Goal: Task Accomplishment & Management: Manage account settings

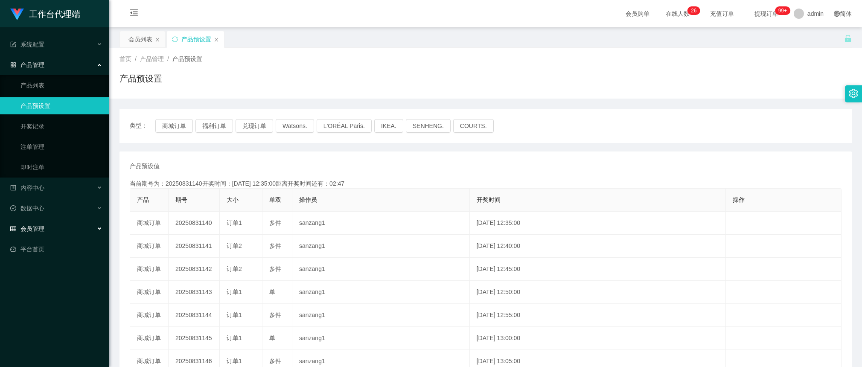
click at [52, 228] on div "会员管理" at bounding box center [54, 228] width 109 height 17
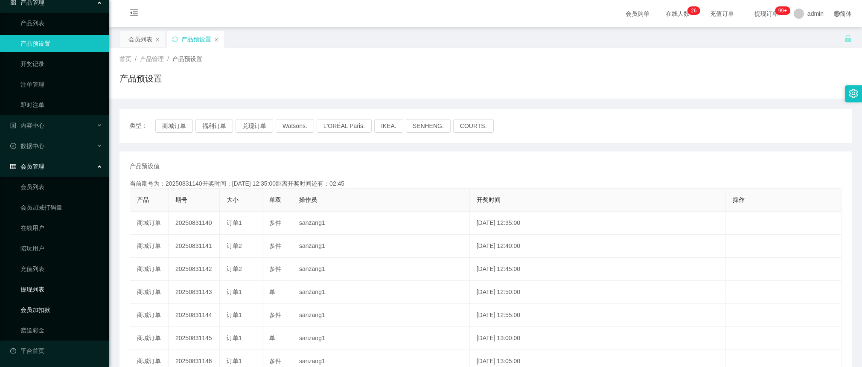
scroll to position [63, 0]
click at [44, 326] on link "赠送彩金" at bounding box center [61, 329] width 82 height 17
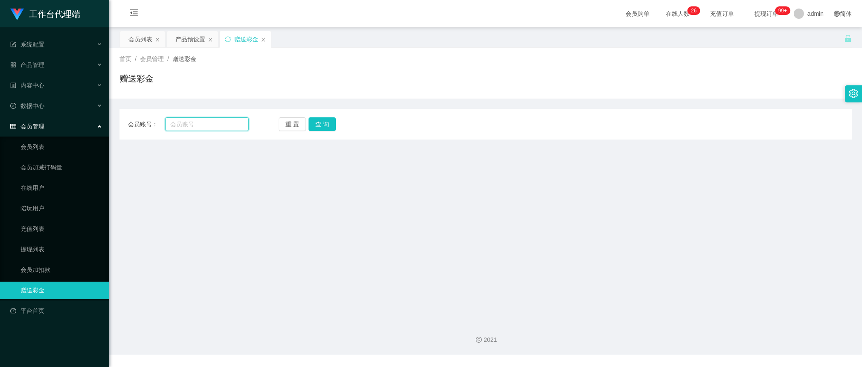
click at [216, 123] on input "text" at bounding box center [207, 124] width 84 height 14
type input "AnnieBBe1"
click at [323, 117] on button "查 询" at bounding box center [322, 124] width 27 height 14
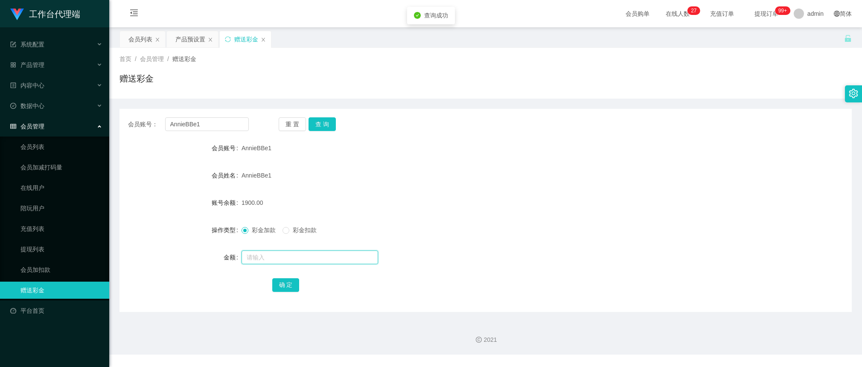
click at [291, 256] on input "text" at bounding box center [310, 258] width 137 height 14
type input "3100"
click at [291, 289] on button "确 定" at bounding box center [285, 285] width 27 height 14
click at [194, 41] on div "产品预设置" at bounding box center [190, 39] width 30 height 16
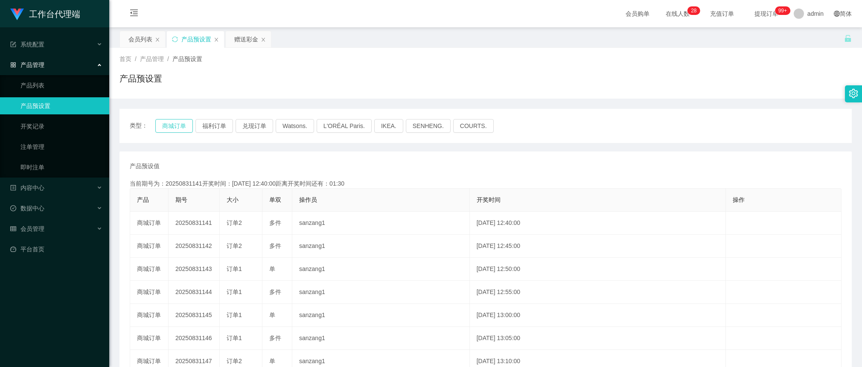
click at [182, 131] on button "商城订单" at bounding box center [174, 126] width 38 height 14
click at [182, 128] on button "商城订单" at bounding box center [174, 126] width 38 height 14
click at [767, 78] on div "产品预设置" at bounding box center [486, 82] width 732 height 20
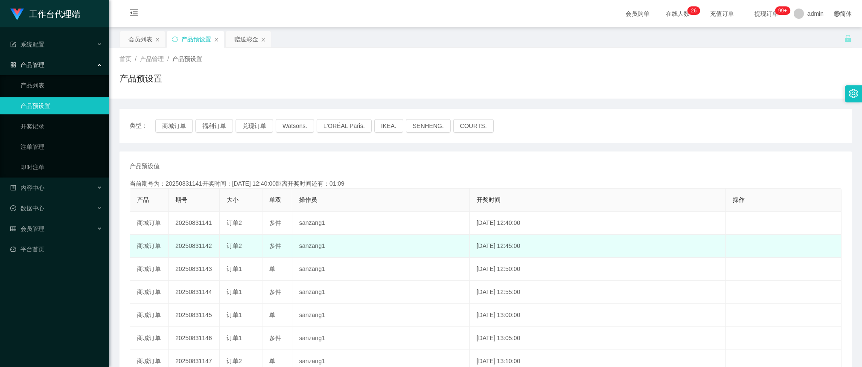
drag, startPoint x: 217, startPoint y: 250, endPoint x: 203, endPoint y: 247, distance: 14.5
click at [203, 247] on td "20250831142" at bounding box center [194, 246] width 51 height 23
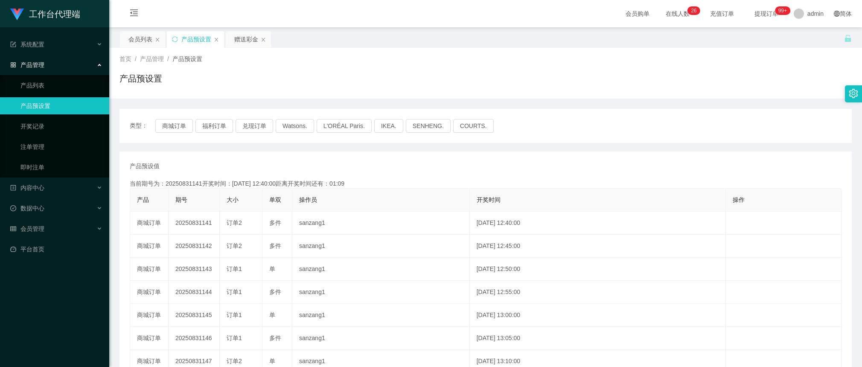
copy td "142"
click at [244, 46] on div "赠送彩金" at bounding box center [246, 39] width 24 height 16
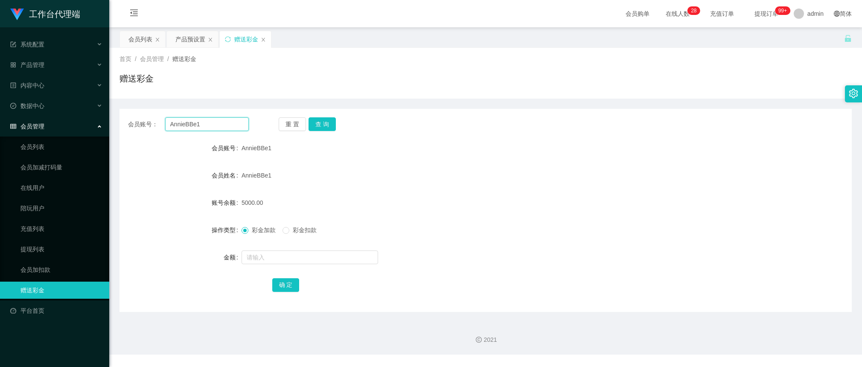
click at [205, 125] on input "AnnieBBe1" at bounding box center [207, 124] width 84 height 14
paste input "81288978"
type input "81288978"
click at [329, 123] on button "查 询" at bounding box center [322, 124] width 27 height 14
drag, startPoint x: 334, startPoint y: 180, endPoint x: 331, endPoint y: 168, distance: 12.3
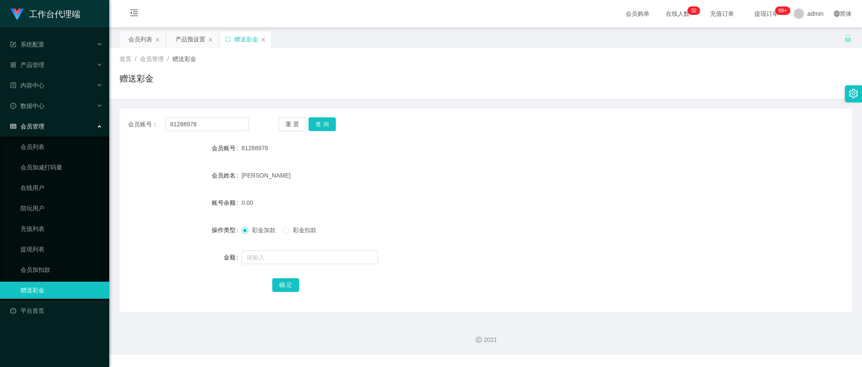
click at [334, 179] on div "[PERSON_NAME]" at bounding box center [455, 175] width 427 height 17
click at [191, 39] on div "产品预设置" at bounding box center [190, 39] width 30 height 16
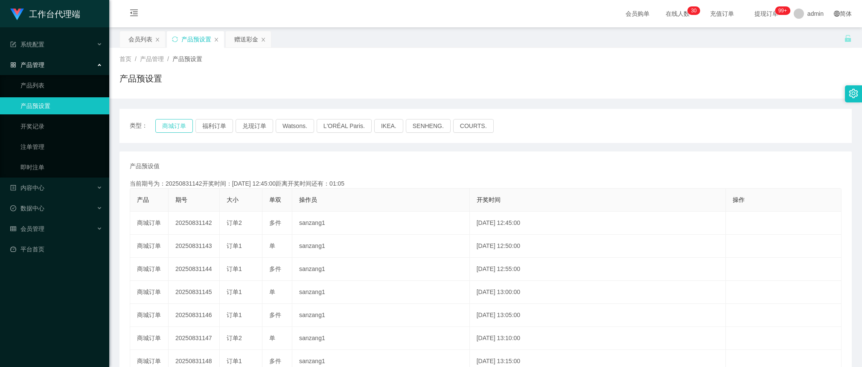
click at [182, 122] on button "商城订单" at bounding box center [174, 126] width 38 height 14
click at [129, 48] on div "首页 / 产品管理 / 产品预设置 / 产品预设置" at bounding box center [485, 73] width 753 height 51
click at [141, 41] on div "会员列表" at bounding box center [140, 39] width 24 height 16
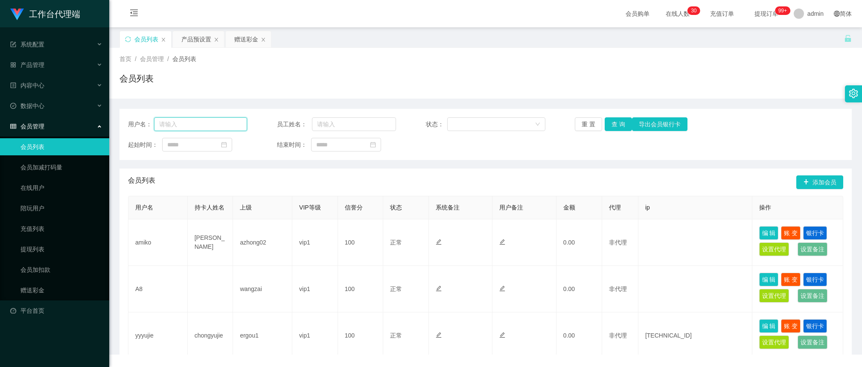
click at [199, 118] on input "text" at bounding box center [200, 124] width 93 height 14
paste input "81288978"
type input "81288978"
click at [615, 127] on button "查 询" at bounding box center [618, 124] width 27 height 14
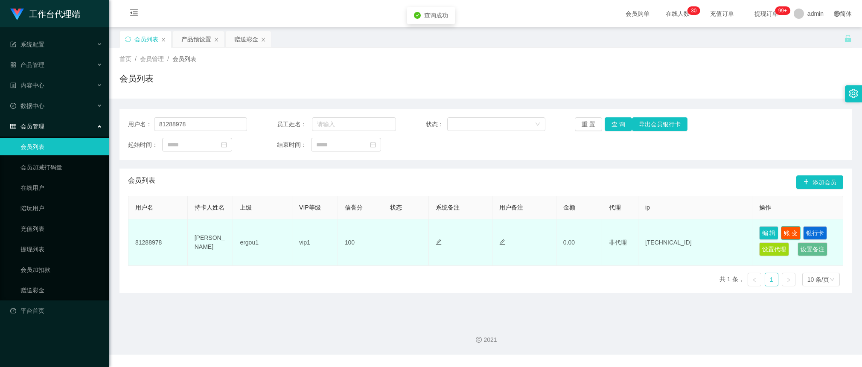
click at [792, 230] on button "账 变" at bounding box center [791, 233] width 20 height 14
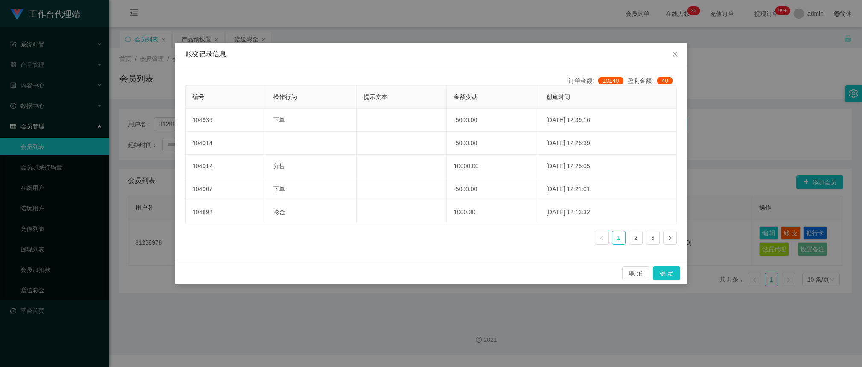
click at [729, 141] on div "账变记录信息 订单金额: 10140 盈利金额: 40 编号 操作行为 提示文本 金额变动 创建时间 104936 下单 -5000.00 [DATE] 12…" at bounding box center [431, 183] width 862 height 367
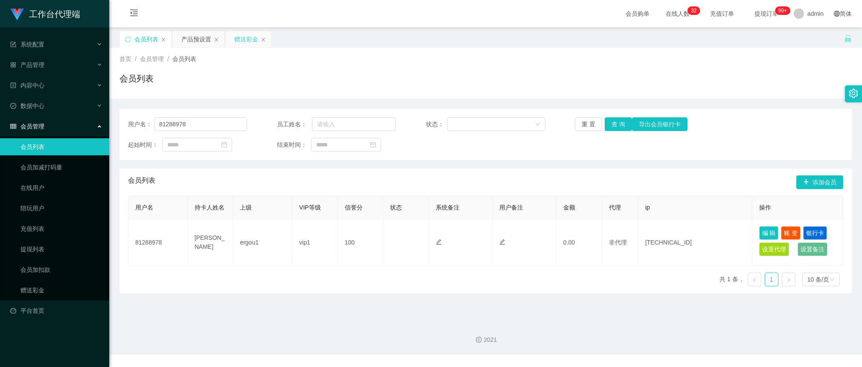
click at [240, 35] on div "赠送彩金" at bounding box center [246, 39] width 24 height 16
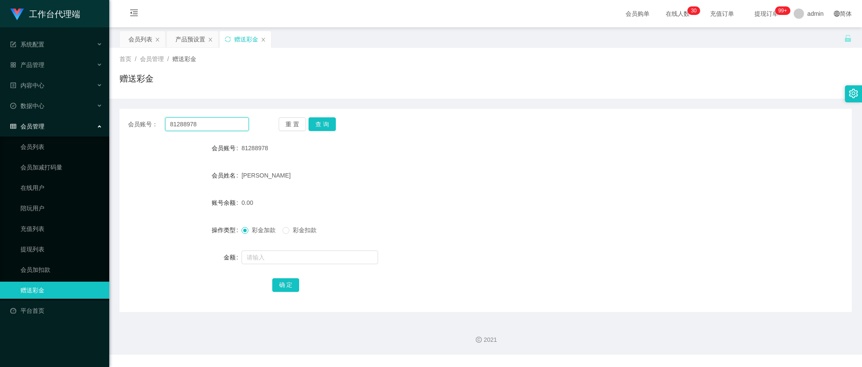
click at [225, 122] on input "81288978" at bounding box center [207, 124] width 84 height 14
click at [326, 125] on button "查 询" at bounding box center [322, 124] width 27 height 14
click at [490, 228] on div "彩金加款 彩金扣款" at bounding box center [455, 230] width 427 height 17
click at [556, 213] on form "会员账号 81288978 会员姓名 [PERSON_NAME] 账号余额 0.00 操作类型 彩金加款 彩金扣款 金额 确 定" at bounding box center [486, 217] width 732 height 154
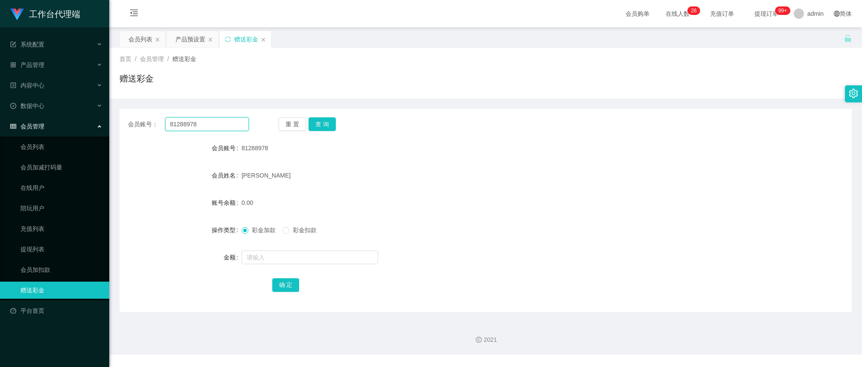
drag, startPoint x: 236, startPoint y: 122, endPoint x: 250, endPoint y: 122, distance: 14.1
click at [236, 122] on input "81288978" at bounding box center [207, 124] width 84 height 14
click at [326, 123] on button "查 询" at bounding box center [322, 124] width 27 height 14
click at [276, 259] on input "text" at bounding box center [310, 258] width 137 height 14
type input "5000"
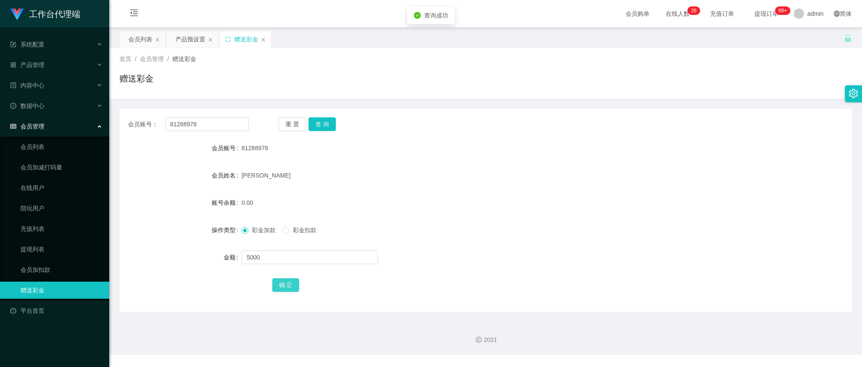
click at [288, 280] on button "确 定" at bounding box center [285, 285] width 27 height 14
click at [519, 195] on div "5000.00" at bounding box center [455, 202] width 427 height 17
click at [195, 45] on div "产品预设置" at bounding box center [190, 39] width 30 height 16
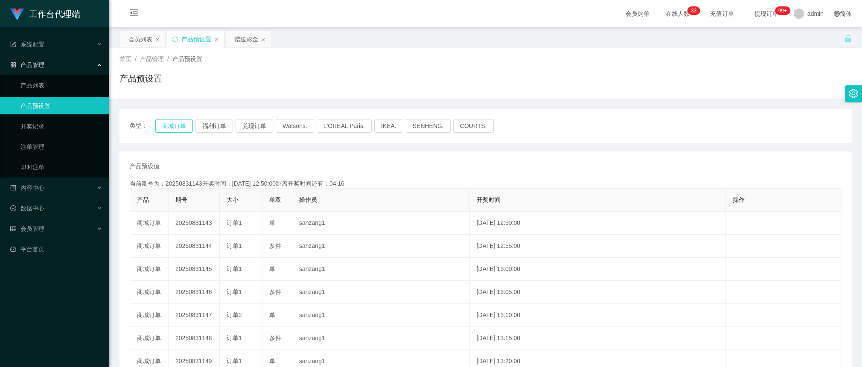
click at [186, 125] on button "商城订单" at bounding box center [174, 126] width 38 height 14
click at [187, 128] on button "商城订单" at bounding box center [174, 126] width 38 height 14
click at [239, 42] on div "赠送彩金" at bounding box center [246, 39] width 24 height 16
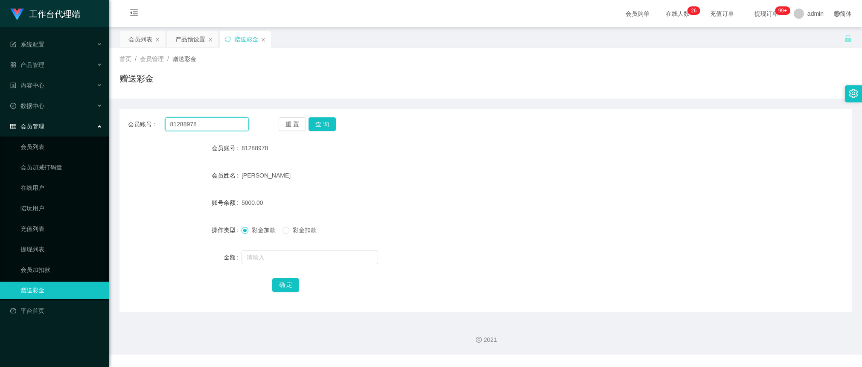
drag, startPoint x: 211, startPoint y: 121, endPoint x: 242, endPoint y: 120, distance: 31.2
click at [211, 121] on input "81288978" at bounding box center [207, 124] width 84 height 14
drag, startPoint x: 330, startPoint y: 125, endPoint x: 372, endPoint y: 32, distance: 101.8
click at [330, 125] on button "查 询" at bounding box center [322, 124] width 27 height 14
click at [327, 128] on button "查 询" at bounding box center [322, 124] width 27 height 14
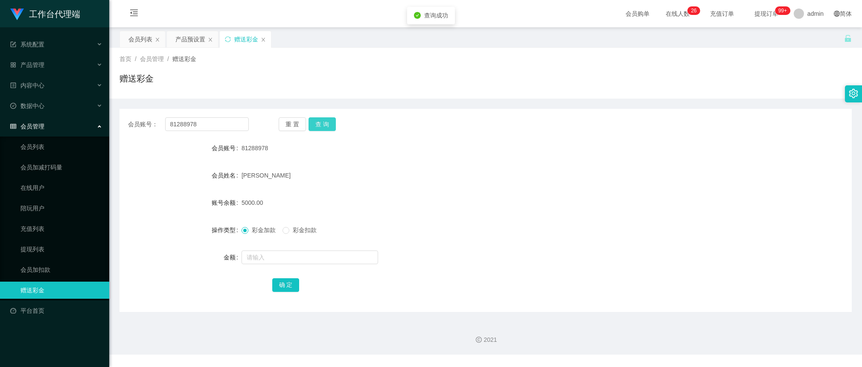
click at [327, 128] on button "查 询" at bounding box center [322, 124] width 27 height 14
click at [588, 126] on div "会员账号： 81288978 重 置 查 询" at bounding box center [486, 124] width 732 height 14
click at [329, 124] on button "查 询" at bounding box center [322, 124] width 27 height 14
drag, startPoint x: 329, startPoint y: 125, endPoint x: 332, endPoint y: 114, distance: 11.9
click at [329, 125] on button "查 询" at bounding box center [322, 124] width 27 height 14
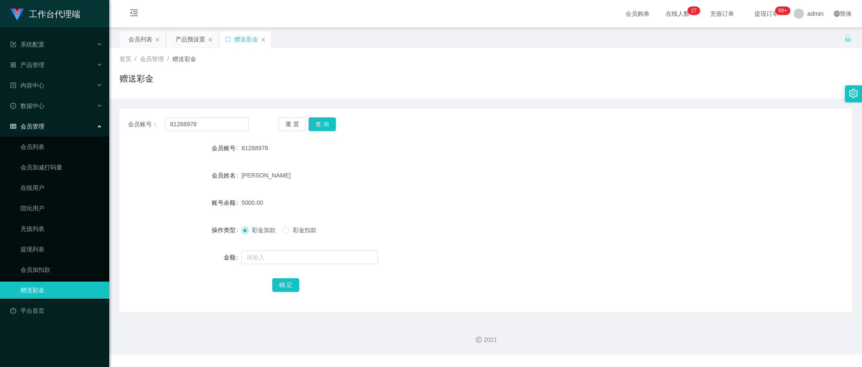
click at [319, 134] on div "会员账号： 81288978 重 置 查 询 会员账号 81288978 会员姓名 [PERSON_NAME] 账号余额 5000.00 操作类型 彩金加款 …" at bounding box center [486, 210] width 732 height 203
click at [326, 122] on button "查 询" at bounding box center [322, 124] width 27 height 14
click at [326, 122] on button "查 询" at bounding box center [327, 124] width 37 height 14
click at [324, 125] on button "查 询" at bounding box center [322, 124] width 27 height 14
click at [324, 125] on button "查 询" at bounding box center [327, 124] width 37 height 14
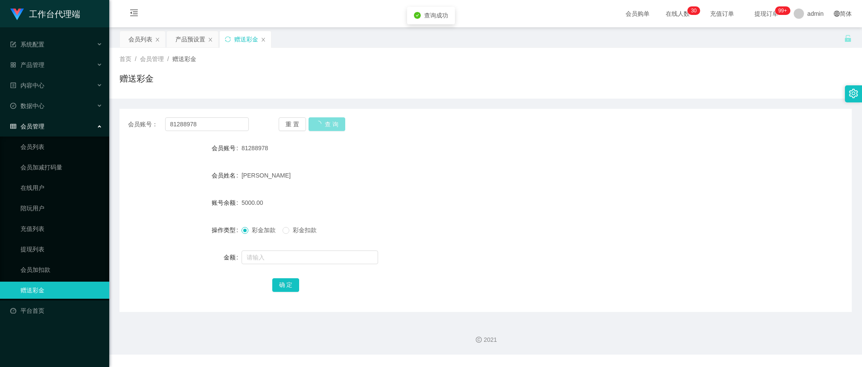
click at [324, 125] on button "查 询" at bounding box center [327, 124] width 37 height 14
click at [327, 126] on button "查 询" at bounding box center [322, 124] width 27 height 14
click at [326, 125] on button "查 询" at bounding box center [322, 124] width 27 height 14
drag, startPoint x: 326, startPoint y: 125, endPoint x: 335, endPoint y: 105, distance: 21.6
click at [326, 124] on button "查 询" at bounding box center [322, 124] width 27 height 14
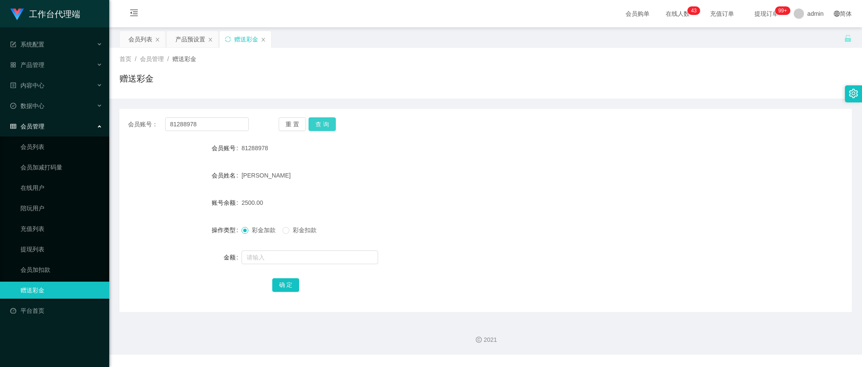
click at [321, 122] on button "查 询" at bounding box center [322, 124] width 27 height 14
